Goal: Information Seeking & Learning: Learn about a topic

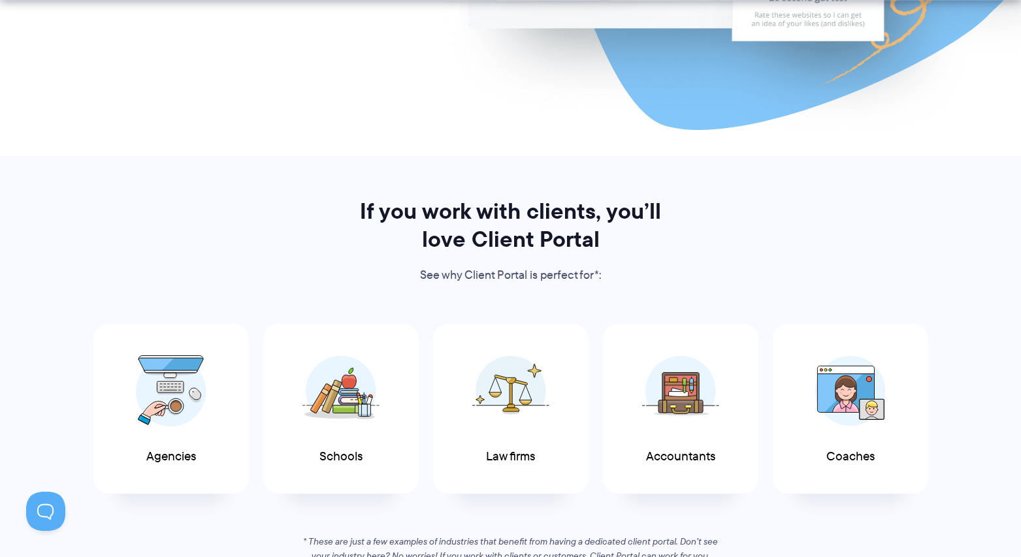
scroll to position [522, 0]
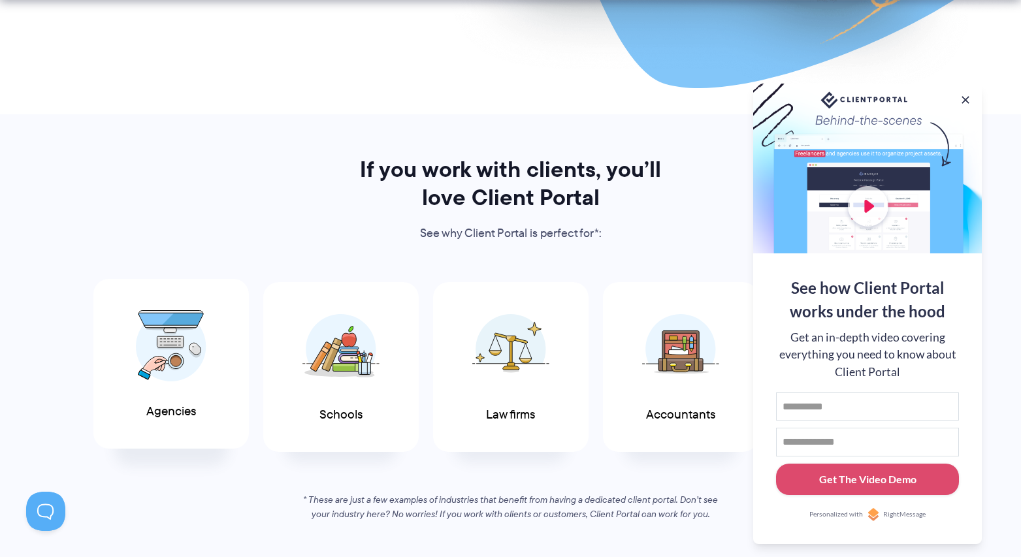
click at [195, 347] on img at bounding box center [171, 346] width 71 height 72
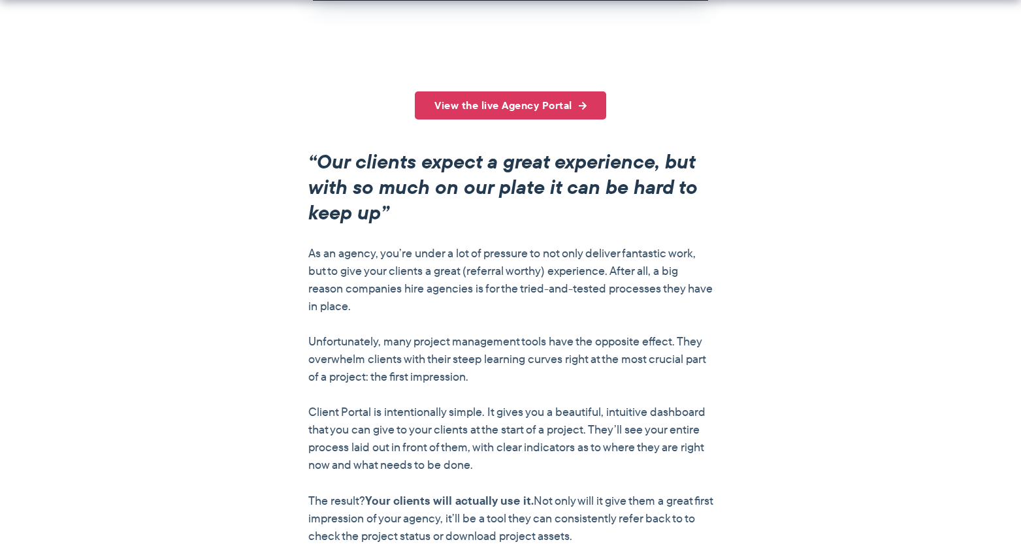
scroll to position [1045, 0]
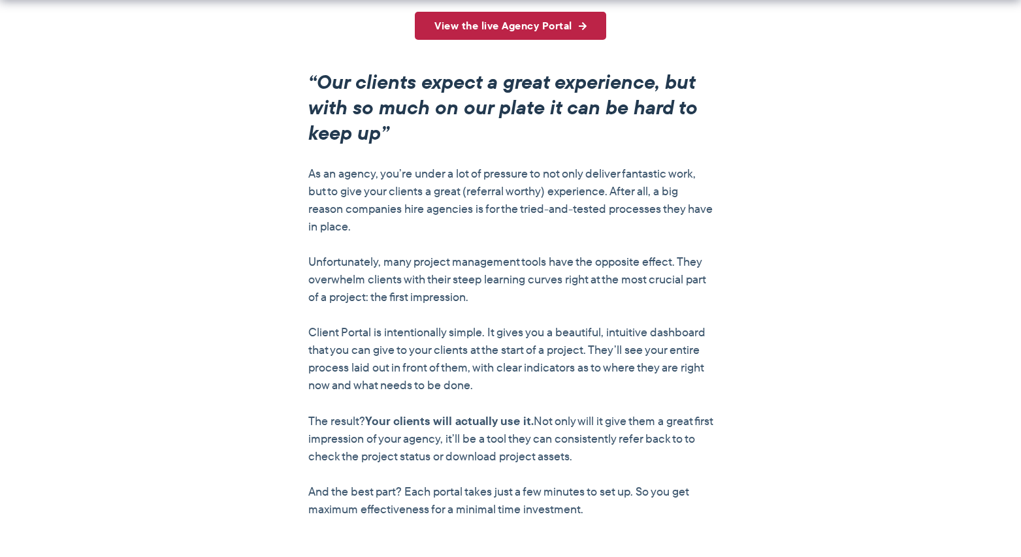
click at [503, 27] on link "View the live Agency Portal" at bounding box center [510, 26] width 191 height 28
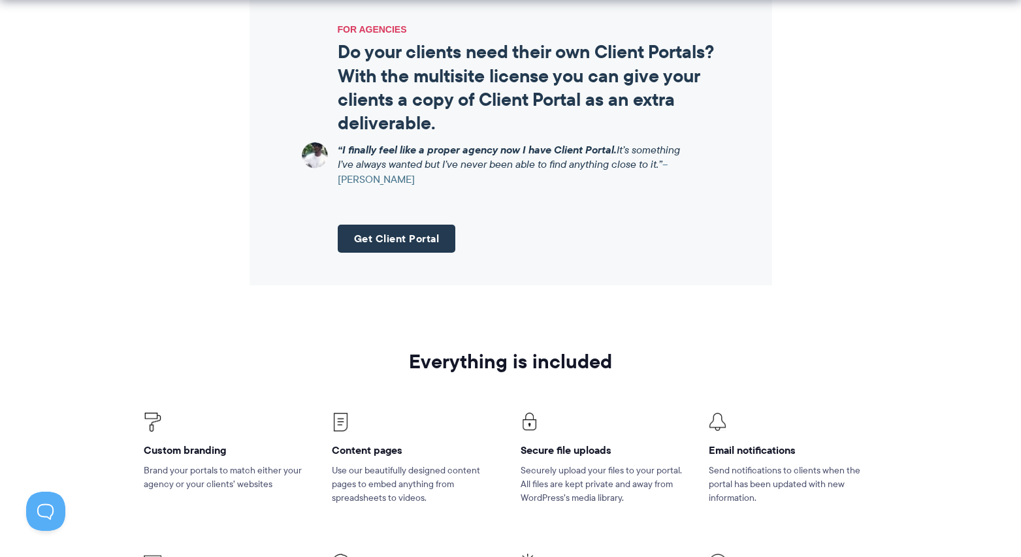
scroll to position [1633, 0]
click at [390, 238] on link "Get Client Portal" at bounding box center [397, 238] width 118 height 28
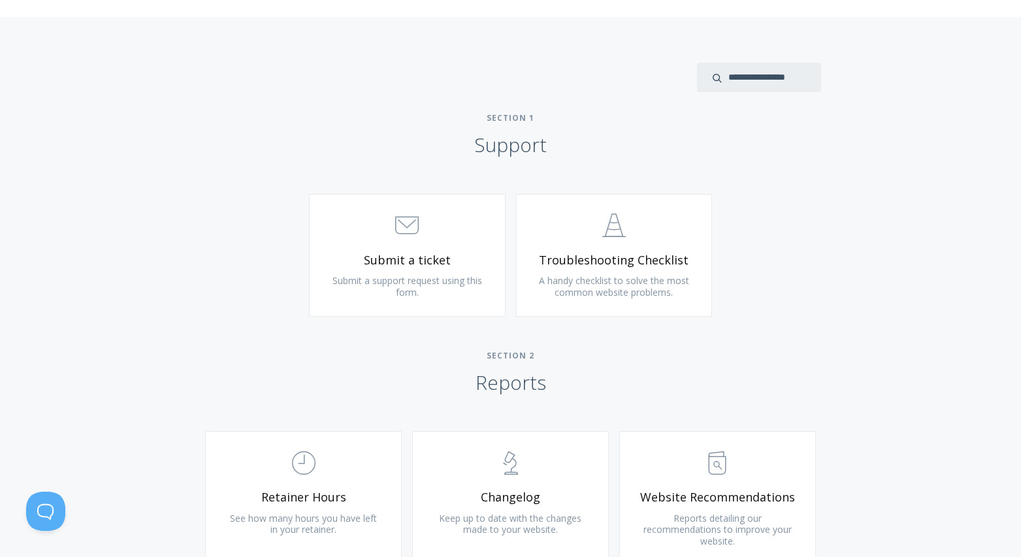
scroll to position [522, 0]
click at [445, 287] on link ".st0{fill:none;stroke:#000000;stroke-width:2;stroke-miterlimit:10;} 3. Communic…" at bounding box center [407, 254] width 197 height 123
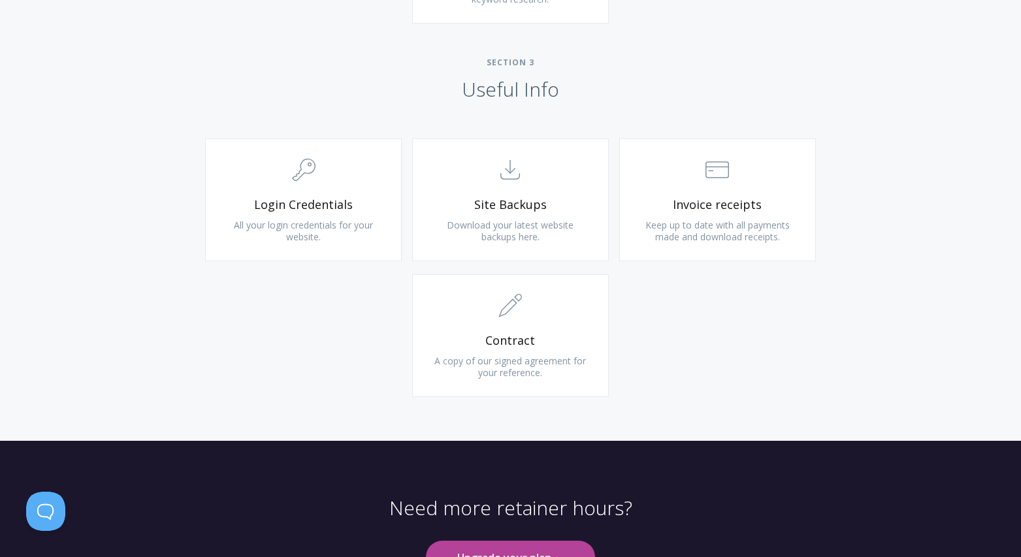
scroll to position [1301, 0]
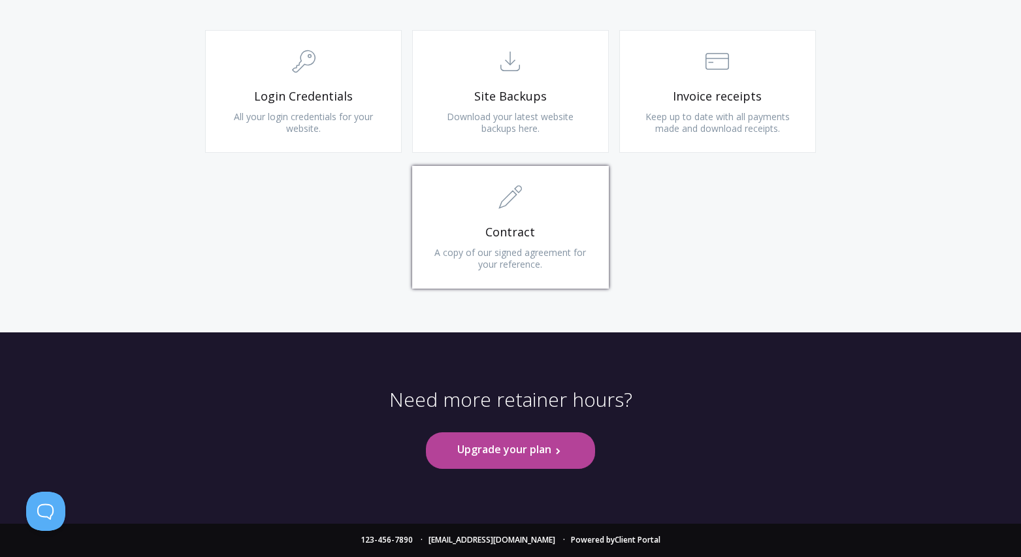
click at [520, 258] on span "A copy of our signed agreement for your reference." at bounding box center [510, 258] width 152 height 24
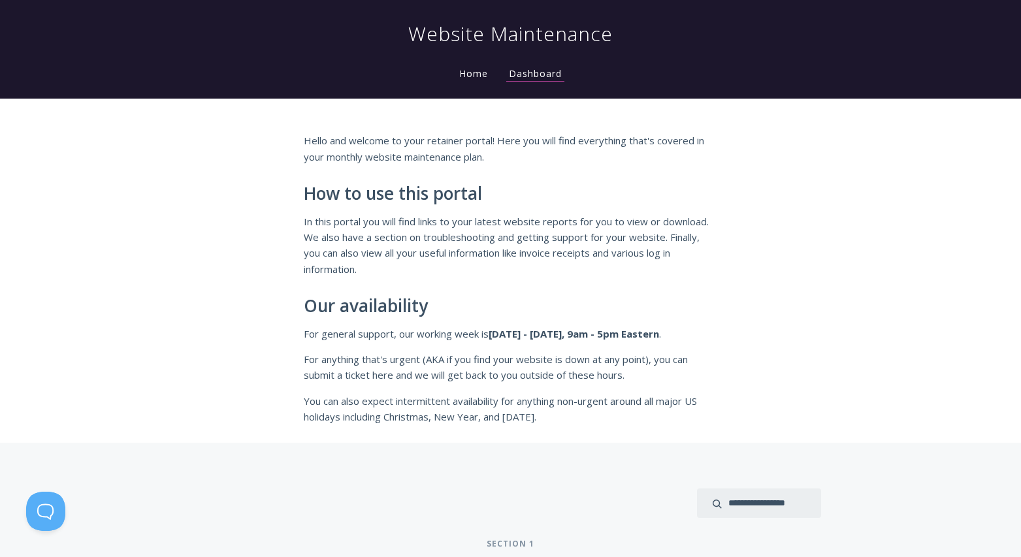
scroll to position [0, 0]
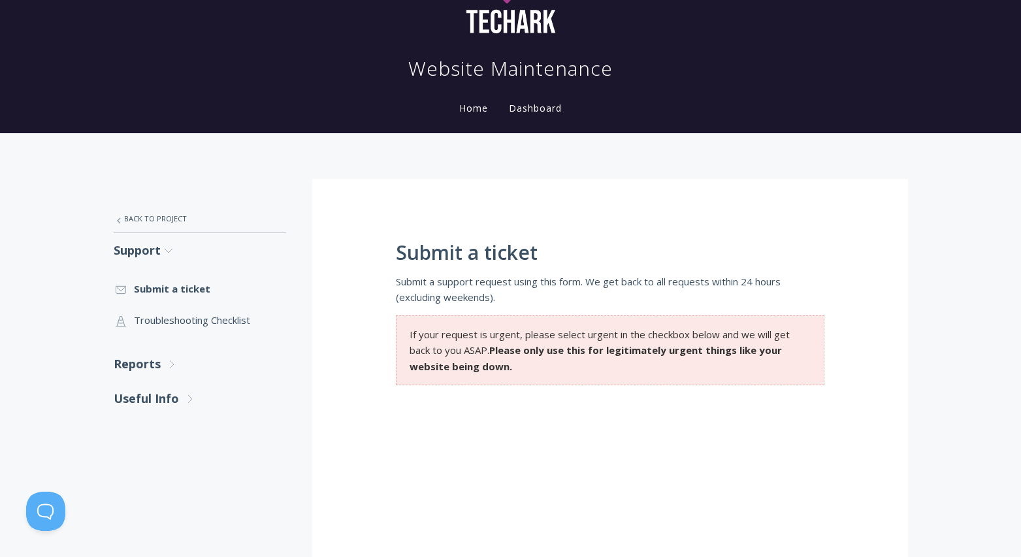
scroll to position [196, 0]
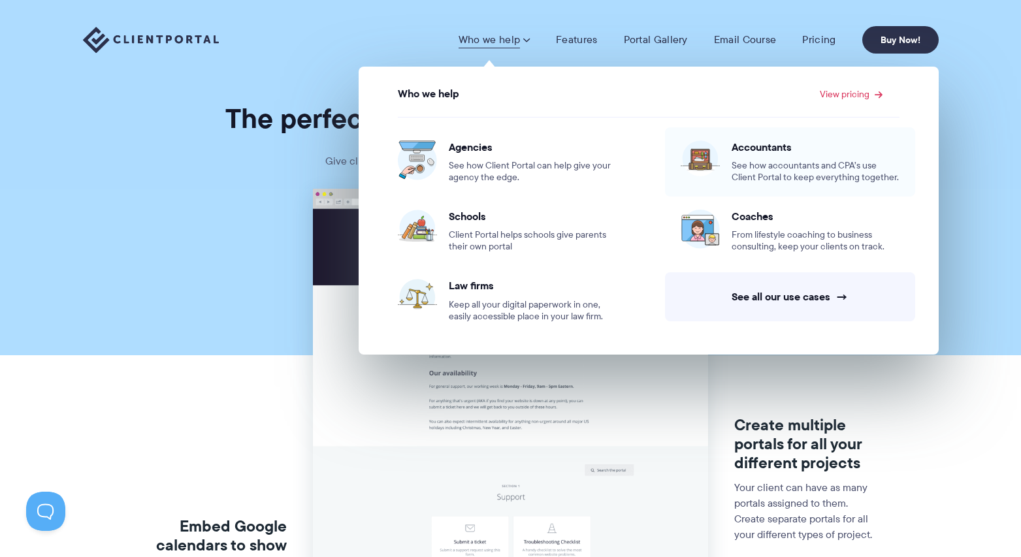
click at [758, 155] on div "Accountants See how accountants and CPA’s use Client Portal to keep everything …" at bounding box center [815, 161] width 168 height 43
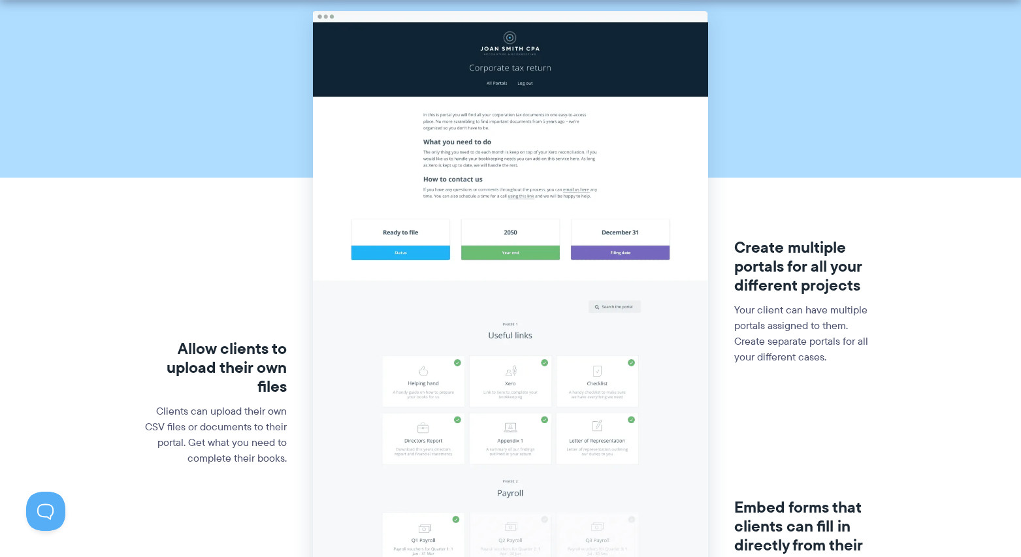
click at [485, 255] on img at bounding box center [510, 446] width 395 height 870
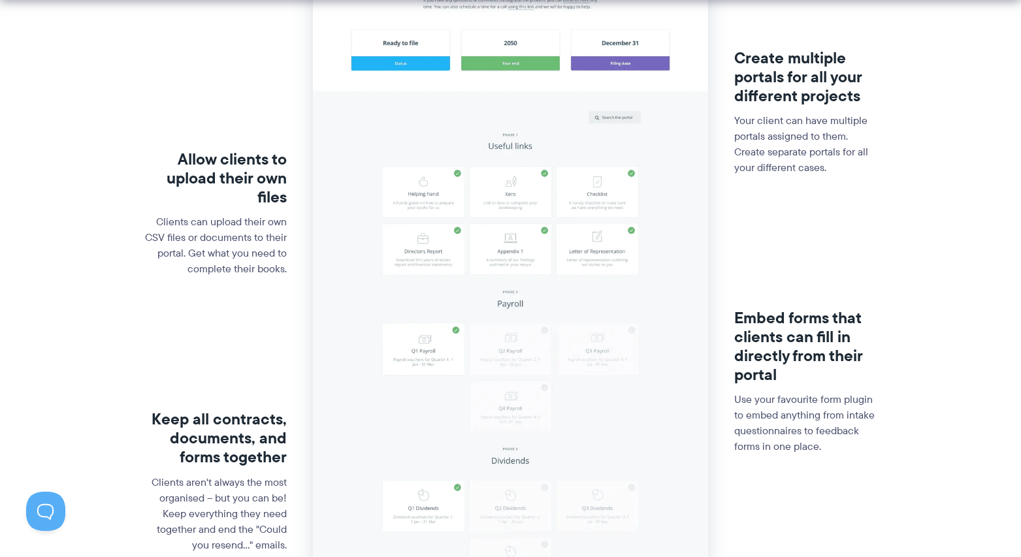
scroll to position [392, 0]
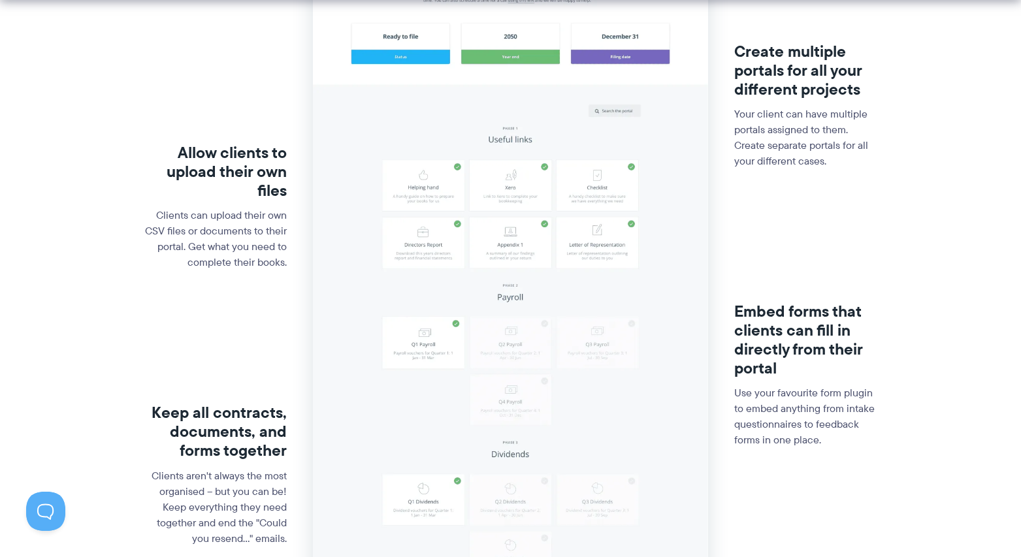
click at [512, 232] on img at bounding box center [510, 250] width 395 height 870
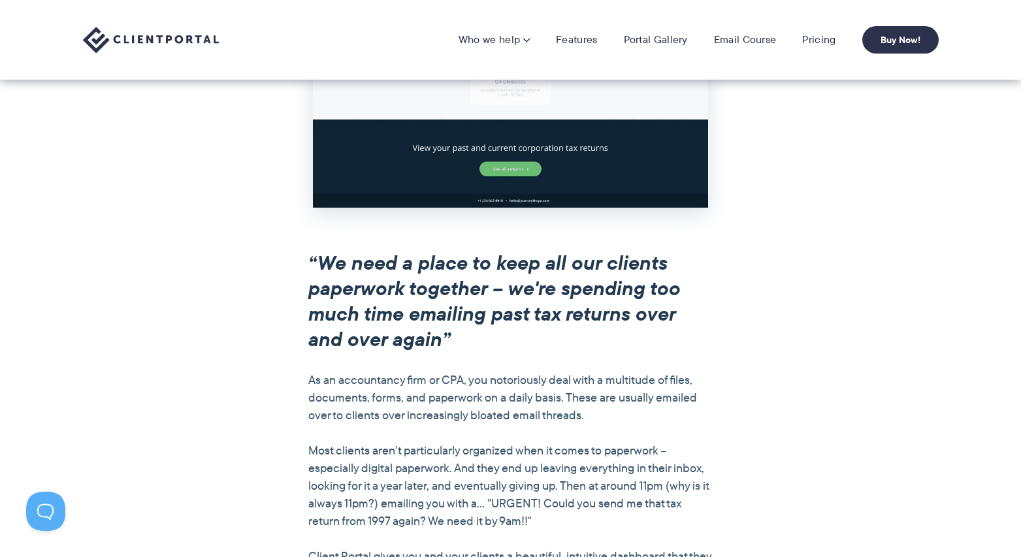
scroll to position [653, 0]
